Goal: Task Accomplishment & Management: Manage account settings

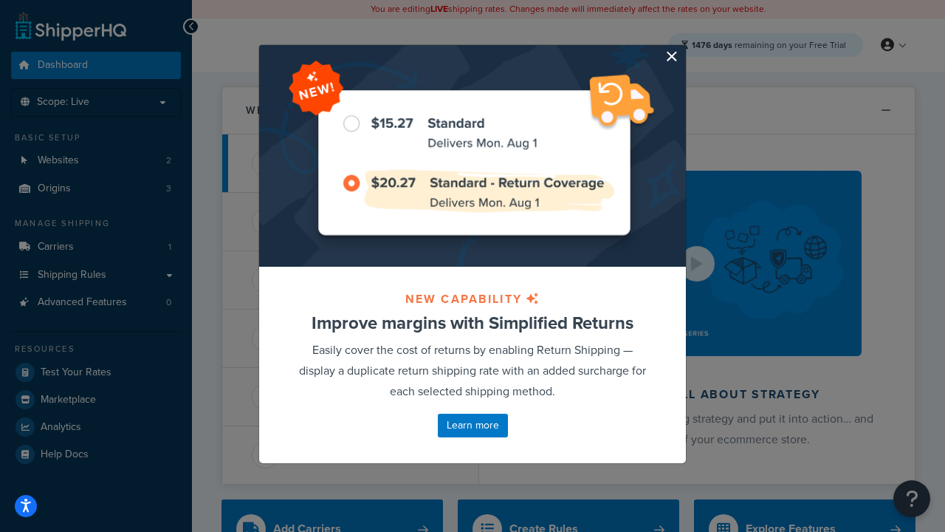
click at [684, 47] on button "button" at bounding box center [684, 47] width 4 height 4
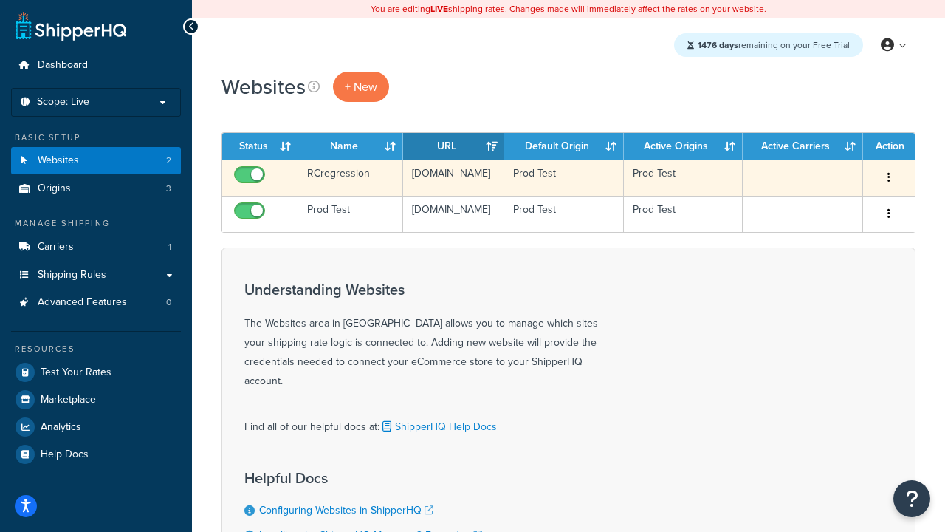
click at [888, 178] on icon "button" at bounding box center [888, 177] width 3 height 10
click at [0, 0] on link "Delete" at bounding box center [0, 0] width 0 height 0
